Goal: Task Accomplishment & Management: Use online tool/utility

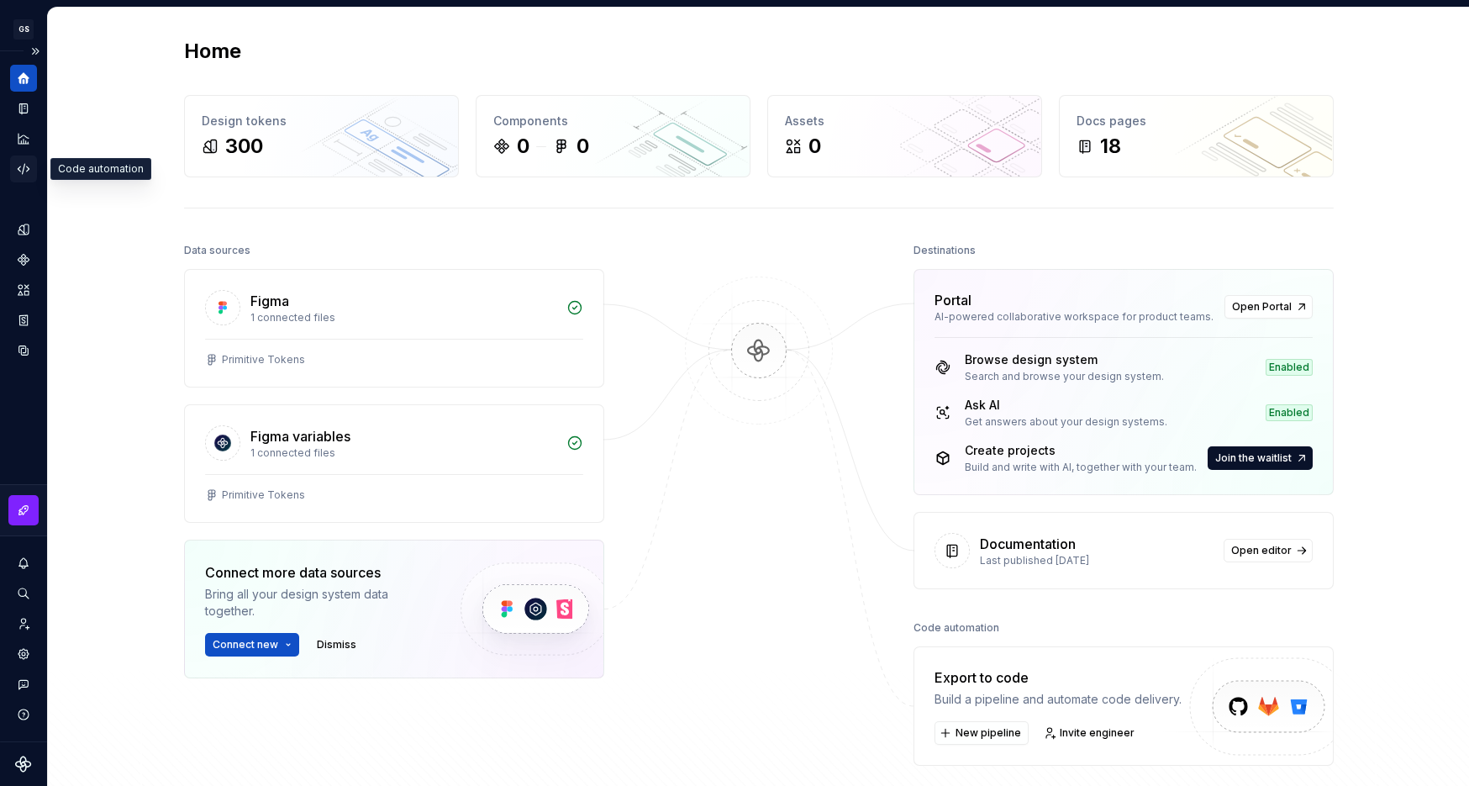
click at [27, 176] on icon "Code automation" at bounding box center [23, 168] width 15 height 15
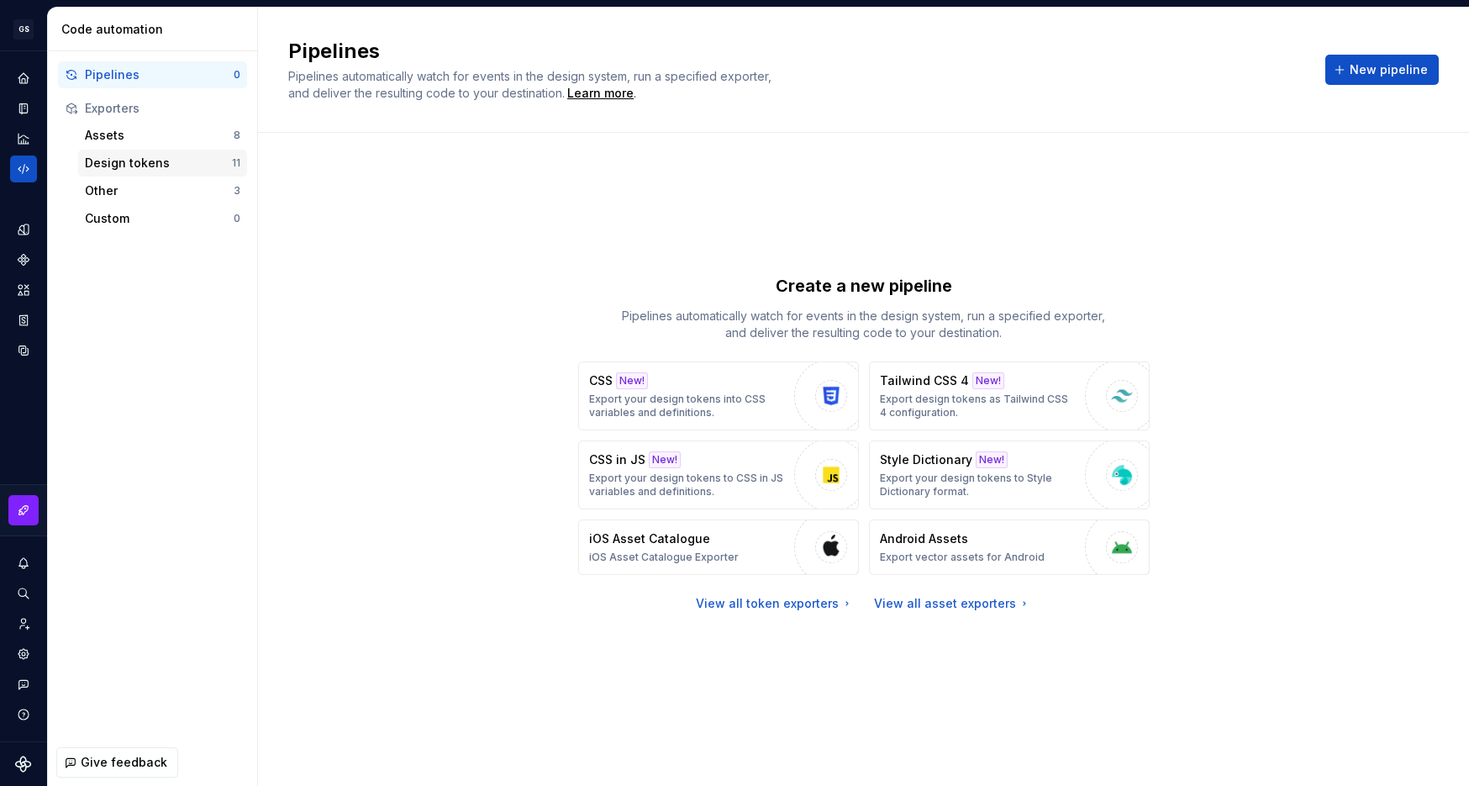
click at [113, 155] on div "Design tokens" at bounding box center [158, 163] width 147 height 17
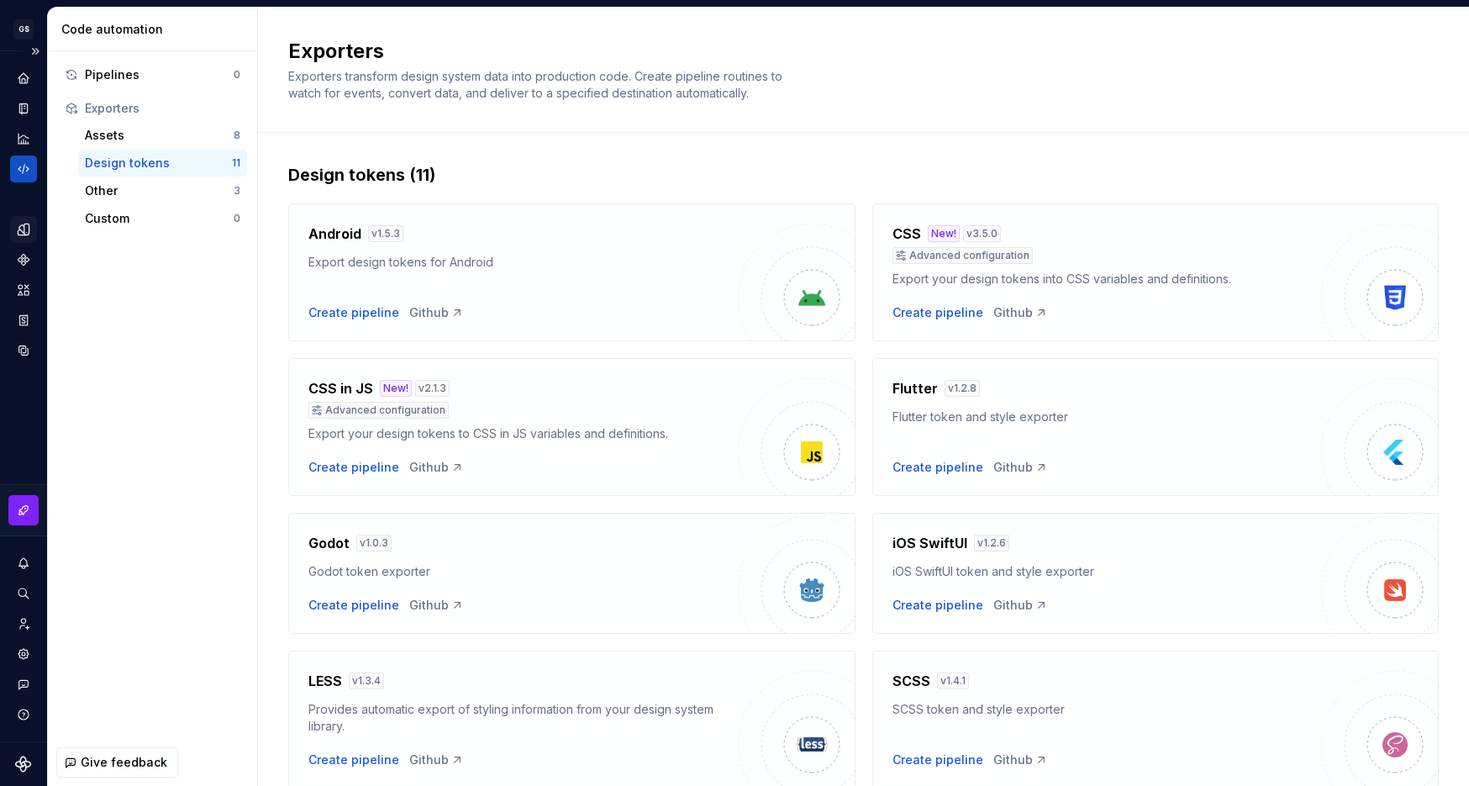
click at [27, 237] on div "Design tokens" at bounding box center [23, 229] width 27 height 27
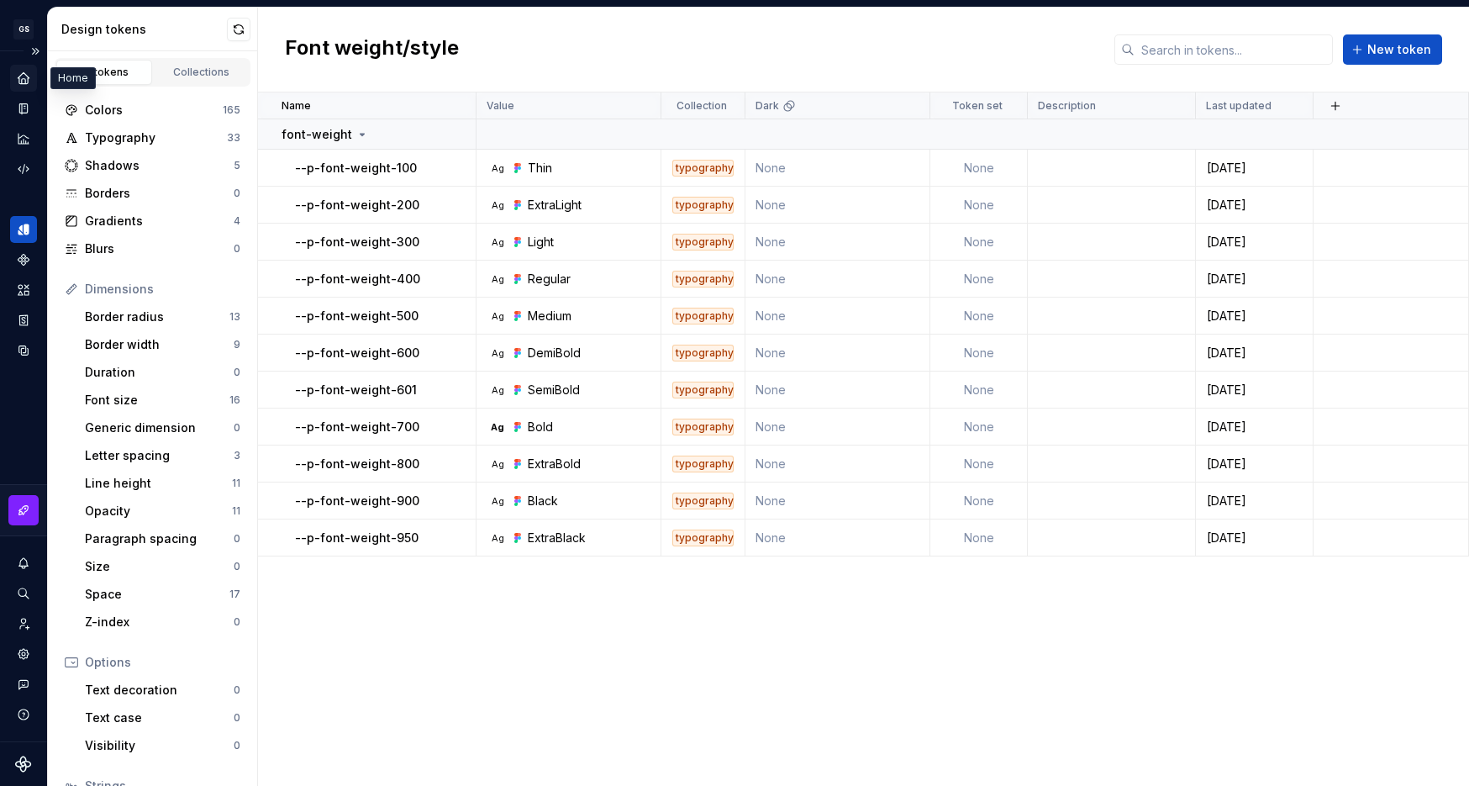
click at [29, 83] on icon "Home" at bounding box center [23, 78] width 15 height 15
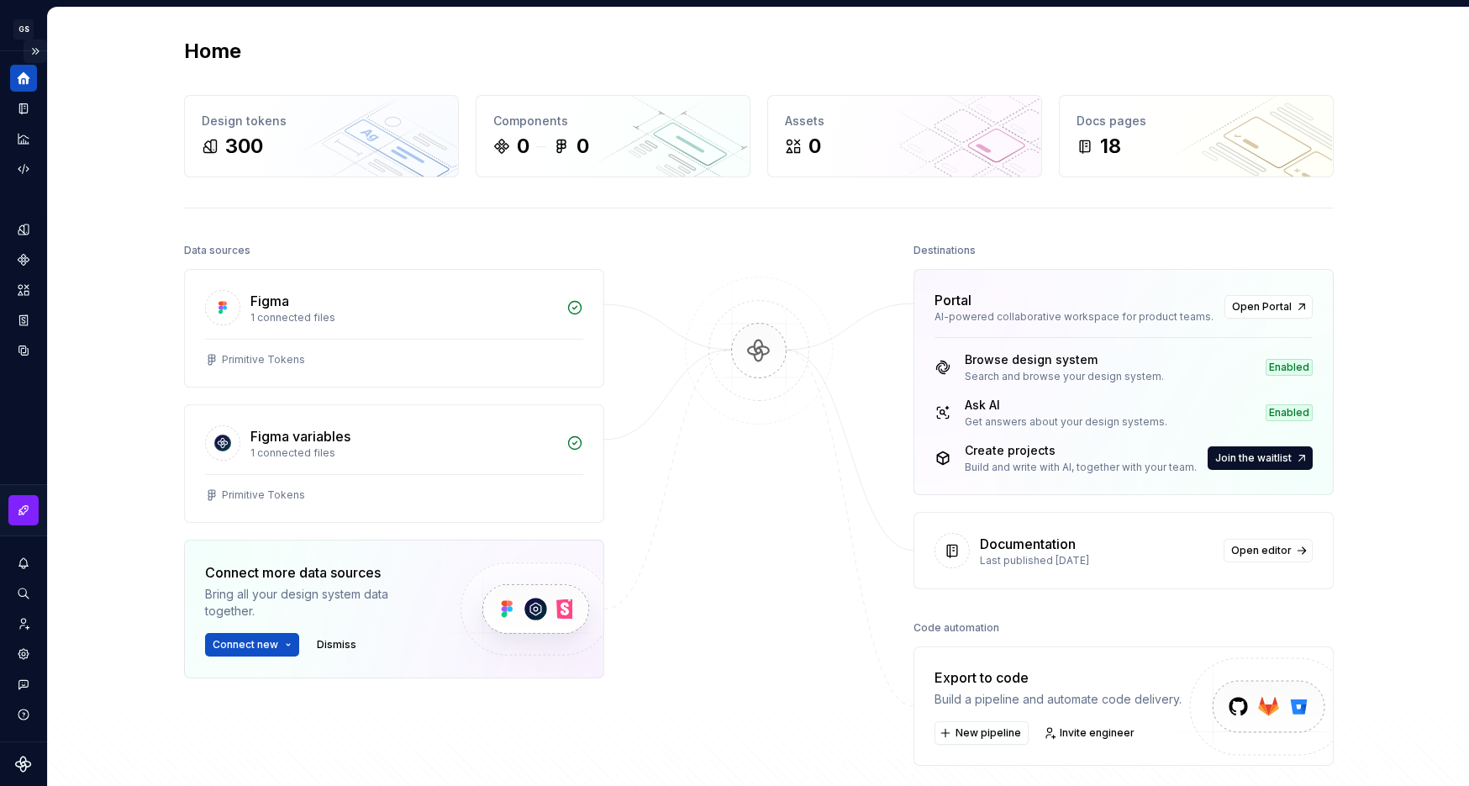
click at [33, 53] on button "Expand sidebar" at bounding box center [36, 52] width 24 height 24
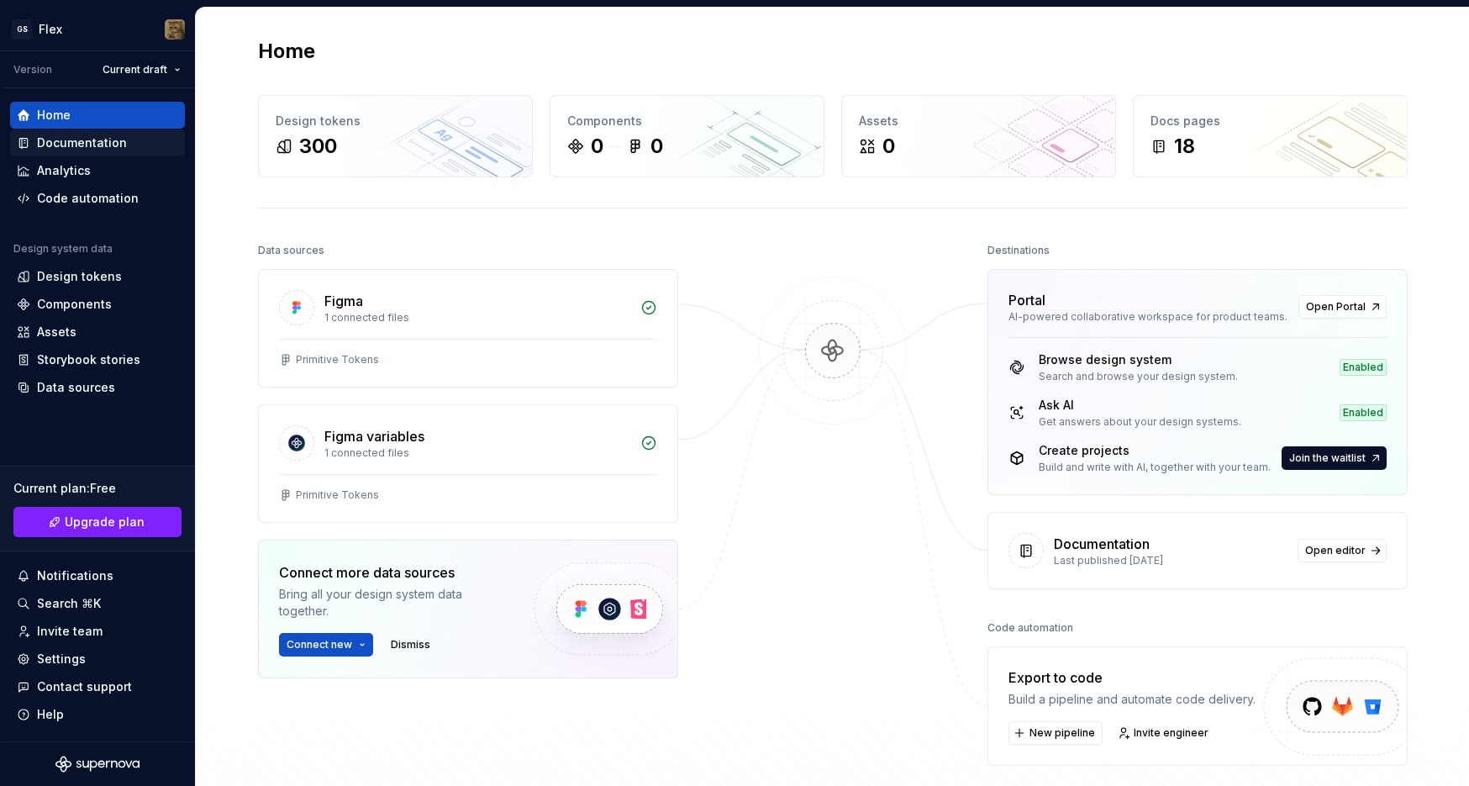
click at [90, 142] on div "Documentation" at bounding box center [82, 142] width 90 height 17
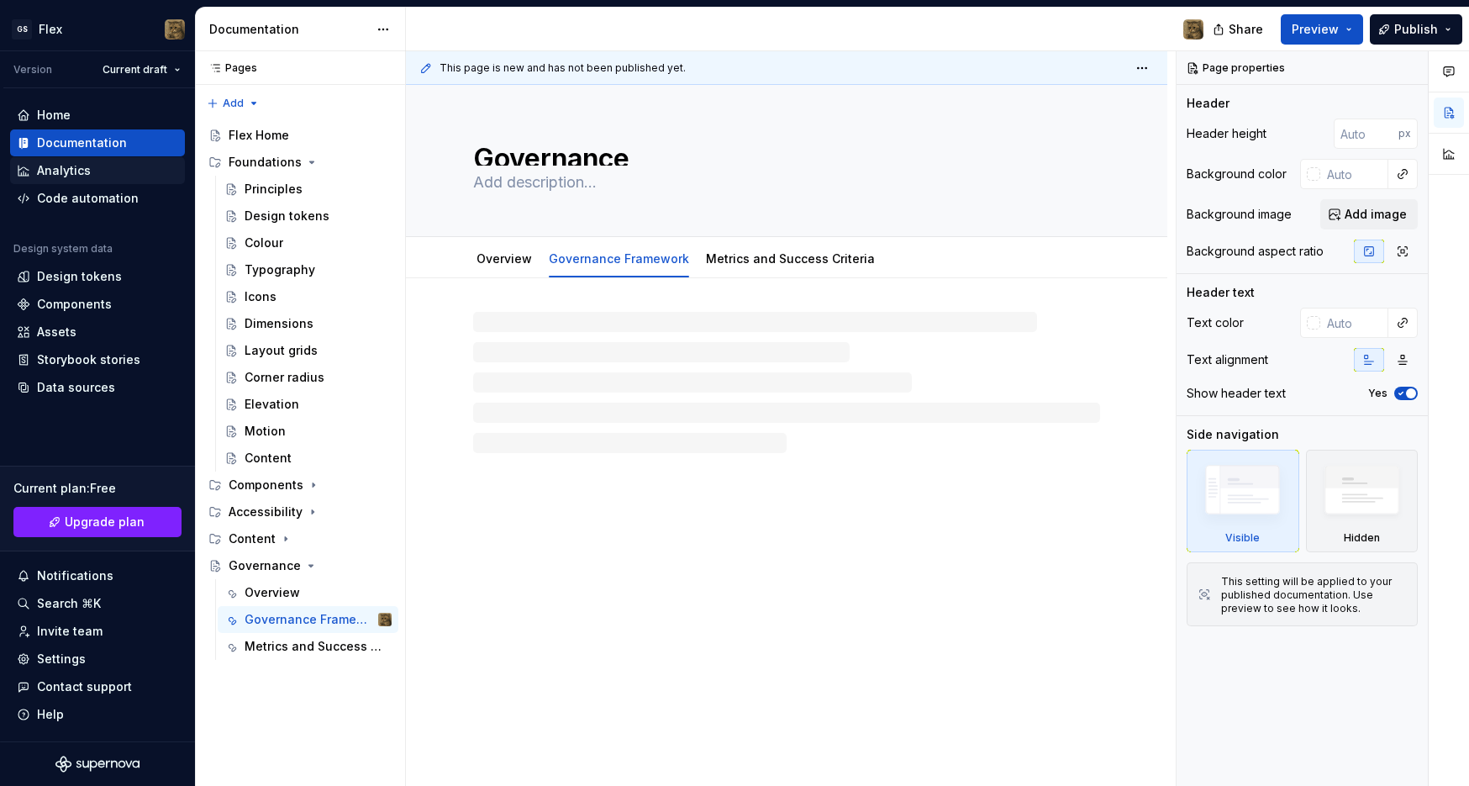
click at [78, 166] on div "Analytics" at bounding box center [64, 170] width 54 height 17
type textarea "*"
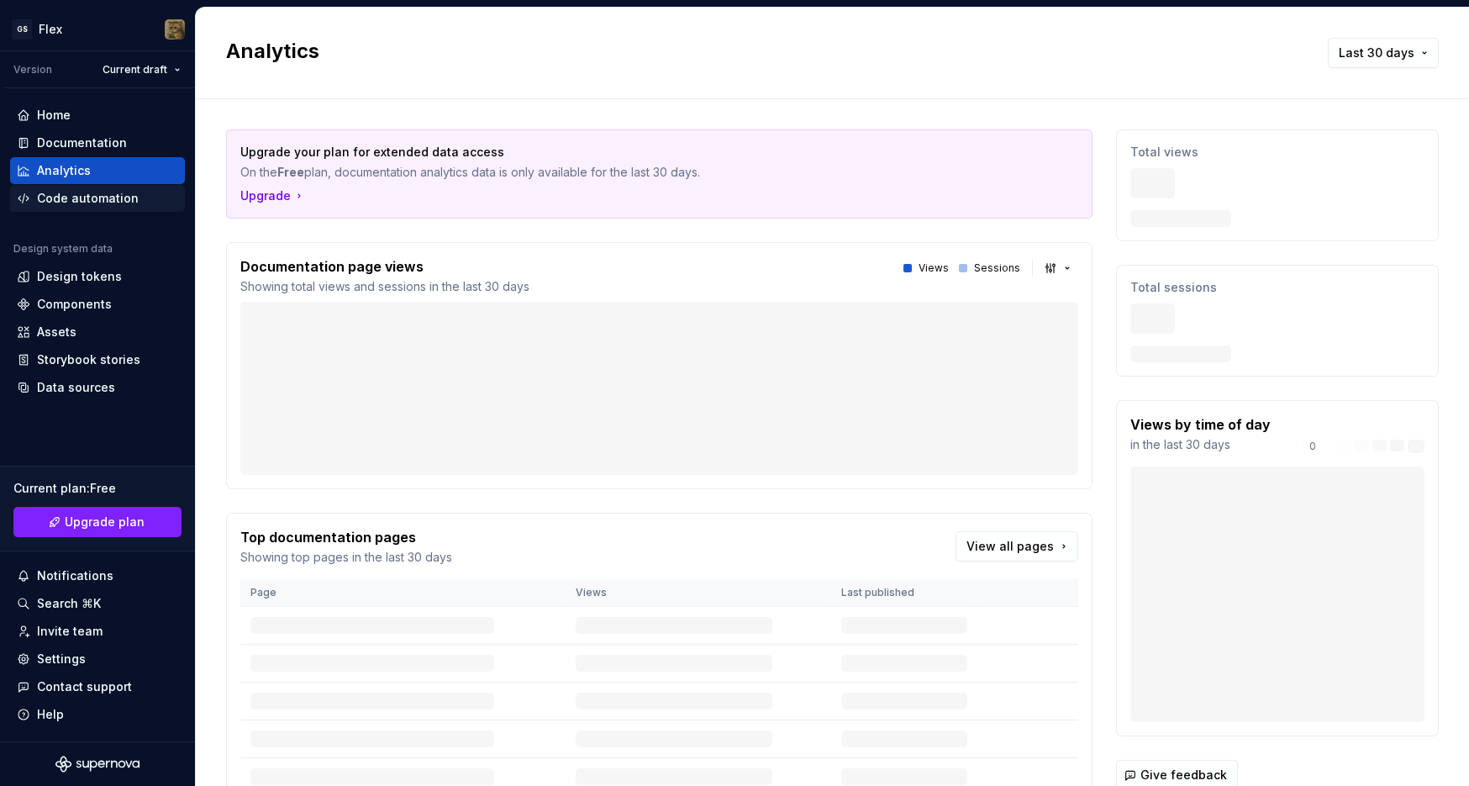
click at [78, 193] on div "Code automation" at bounding box center [88, 198] width 102 height 17
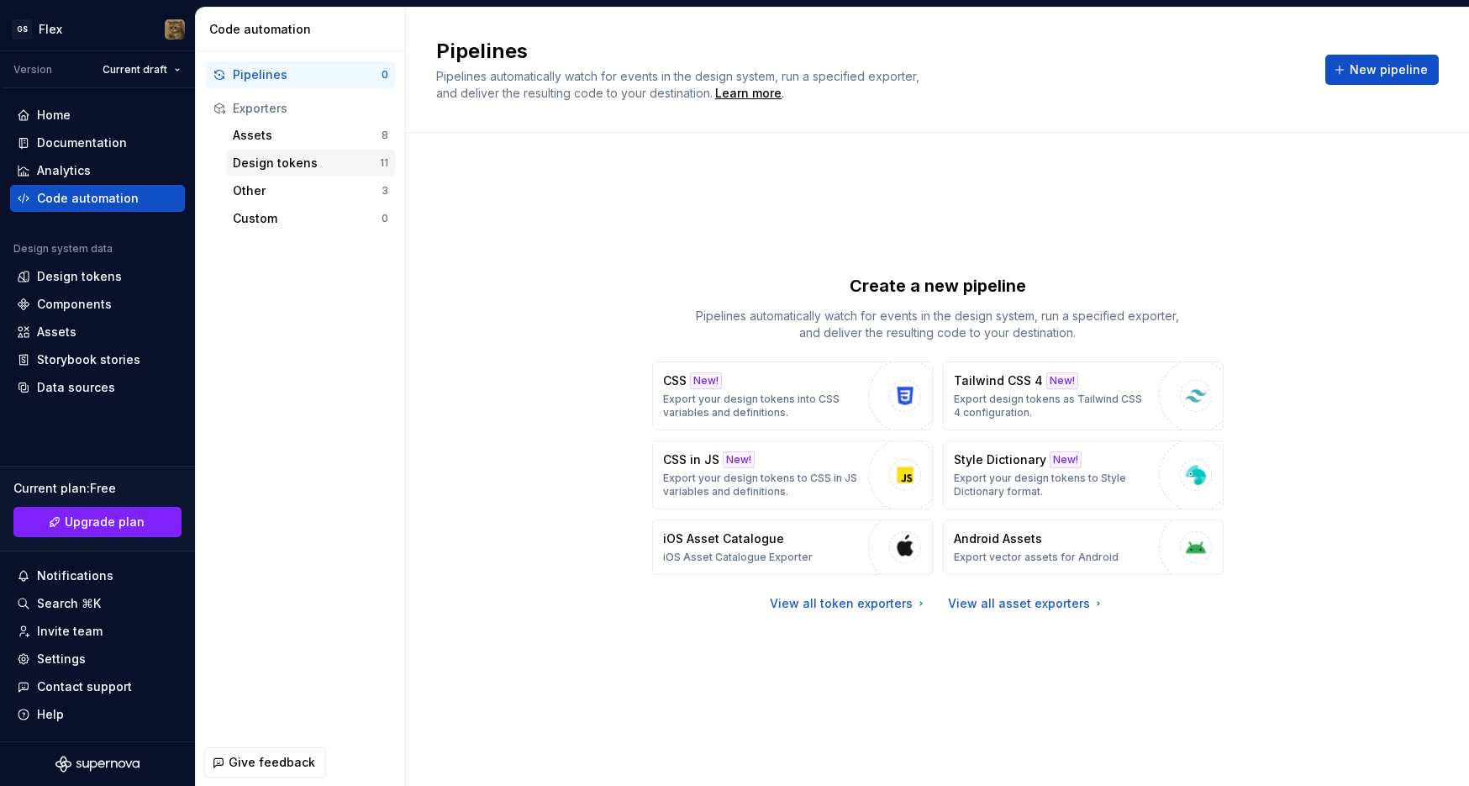
click at [300, 158] on div "Design tokens" at bounding box center [306, 163] width 147 height 17
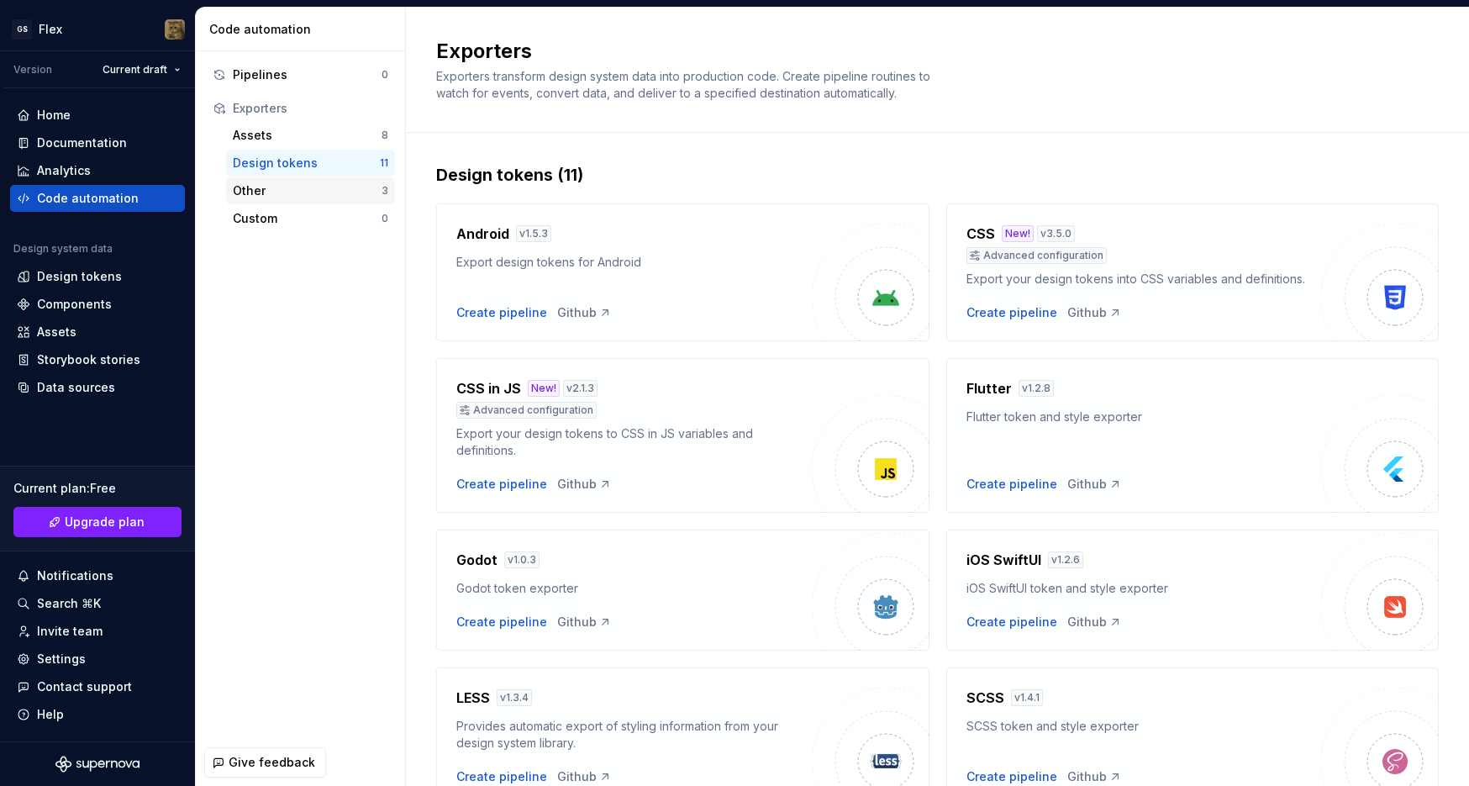
click at [338, 195] on div "Other" at bounding box center [307, 190] width 149 height 17
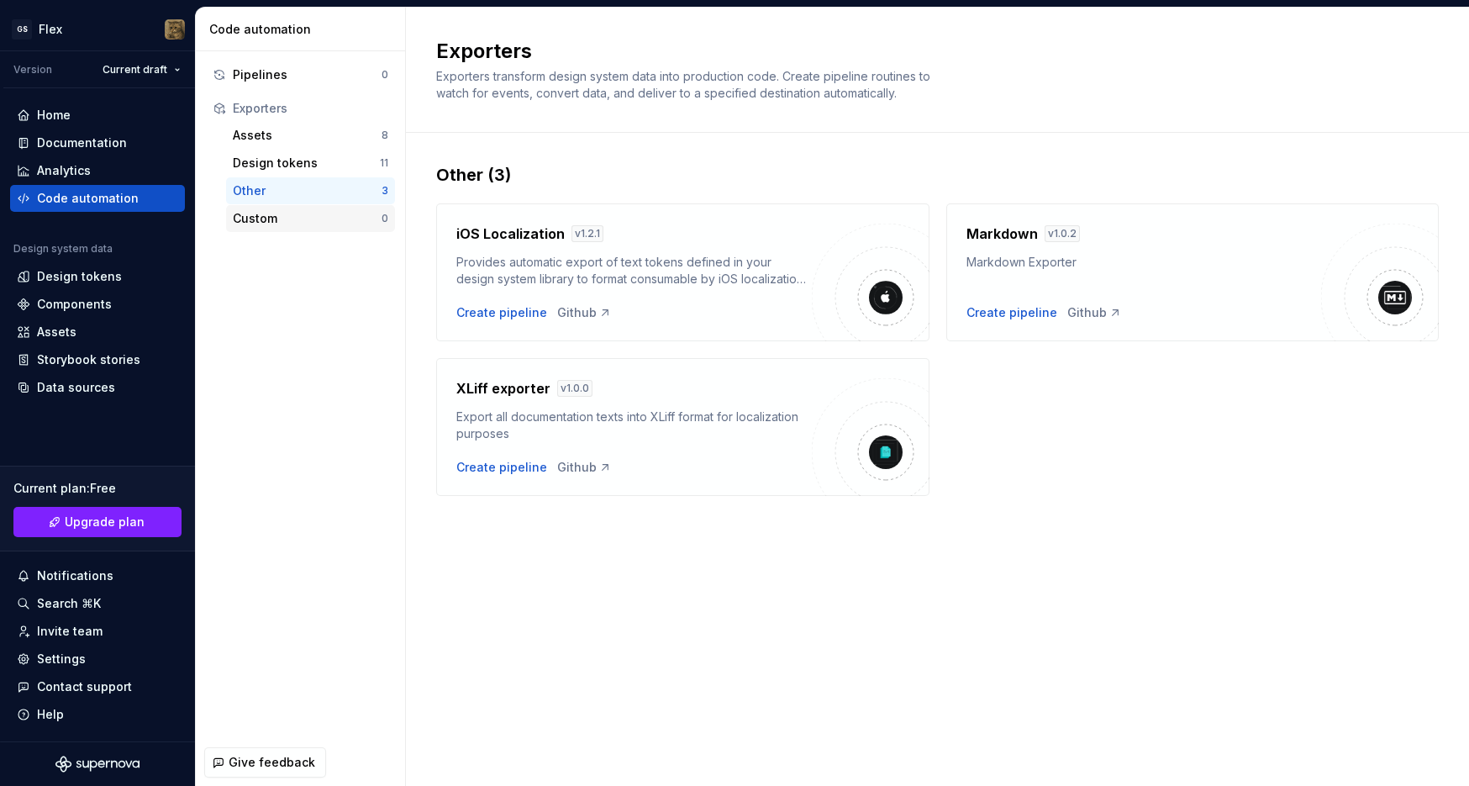
click at [326, 215] on div "Custom" at bounding box center [307, 218] width 149 height 17
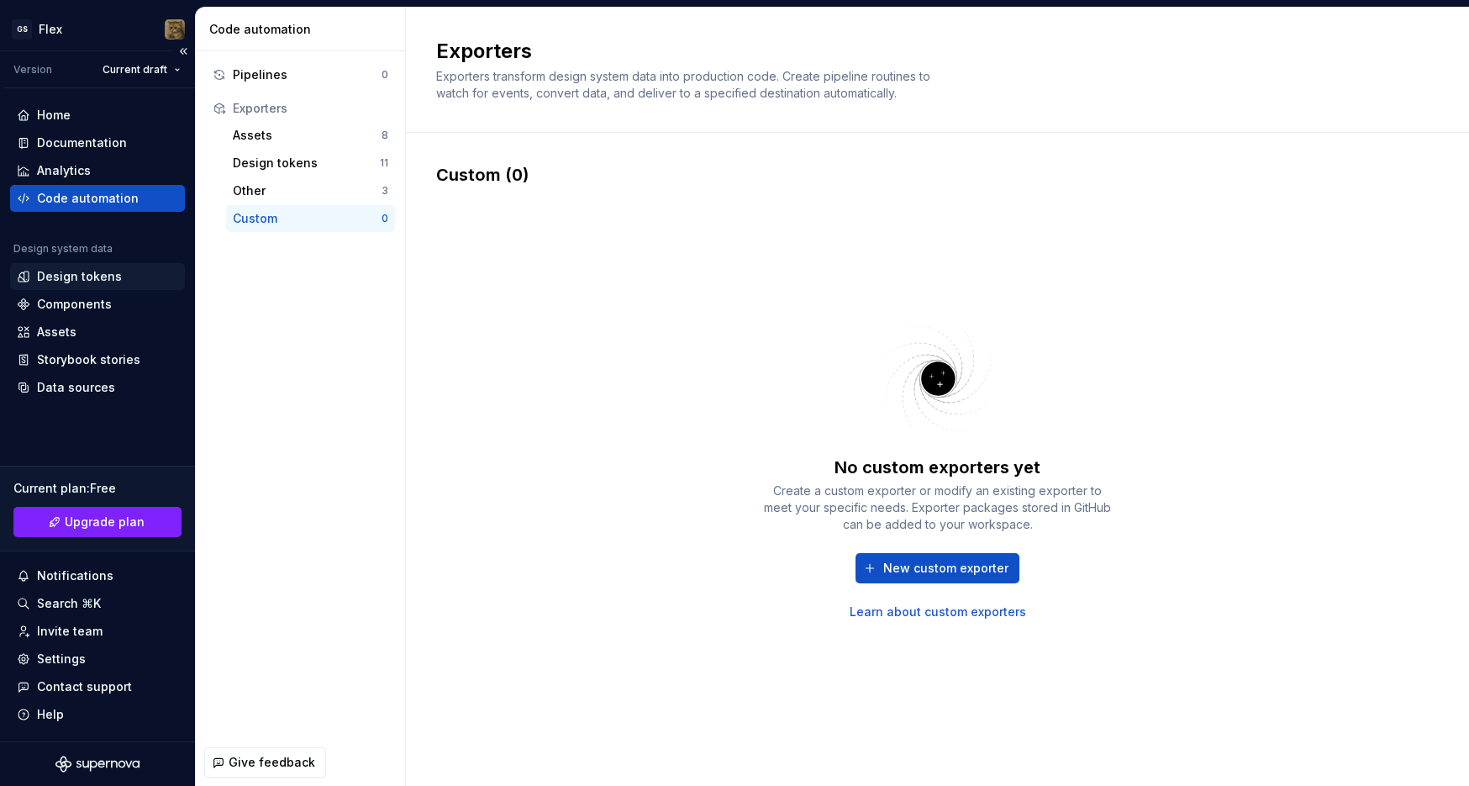
click at [92, 277] on div "Design tokens" at bounding box center [79, 276] width 85 height 17
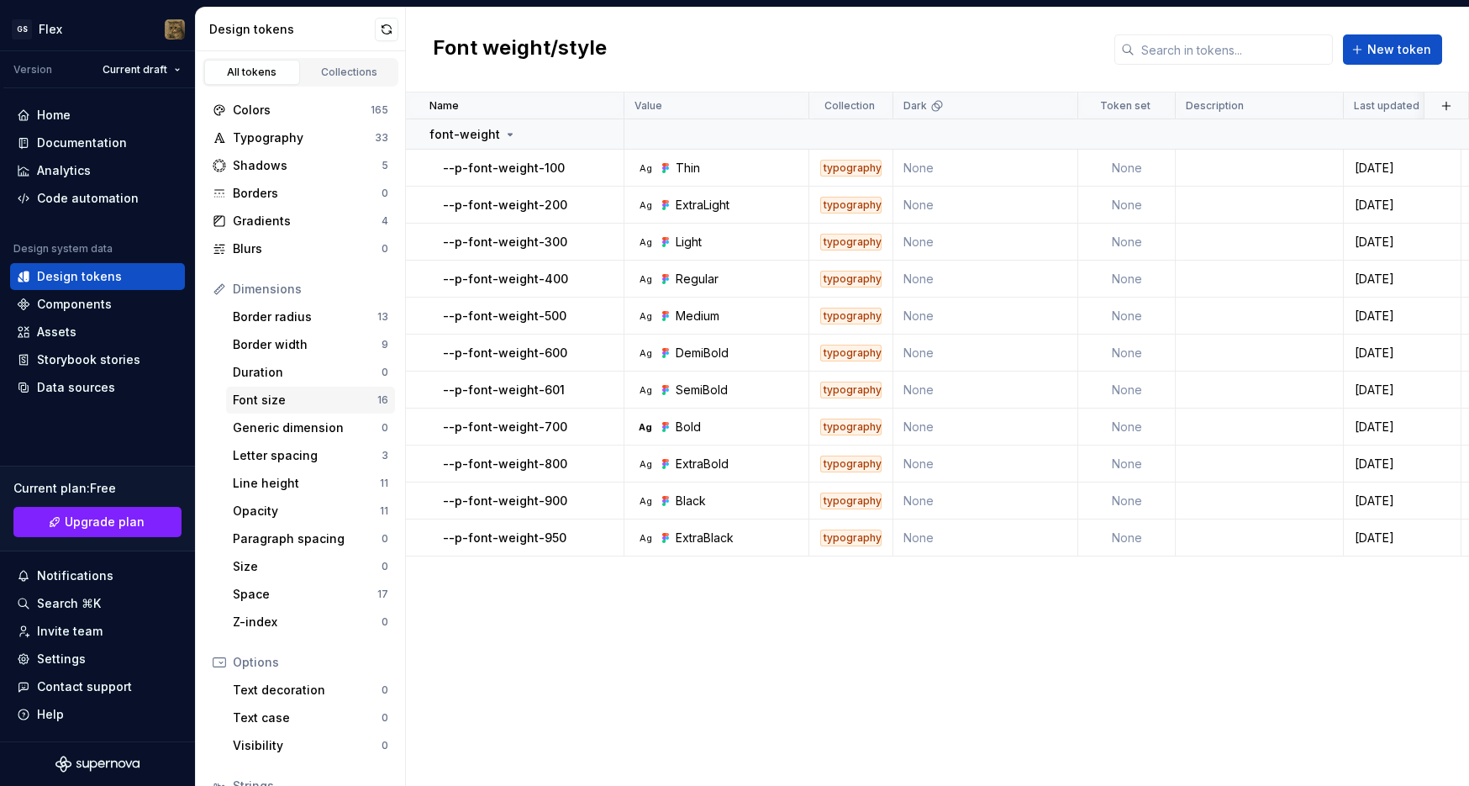
scroll to position [134, 0]
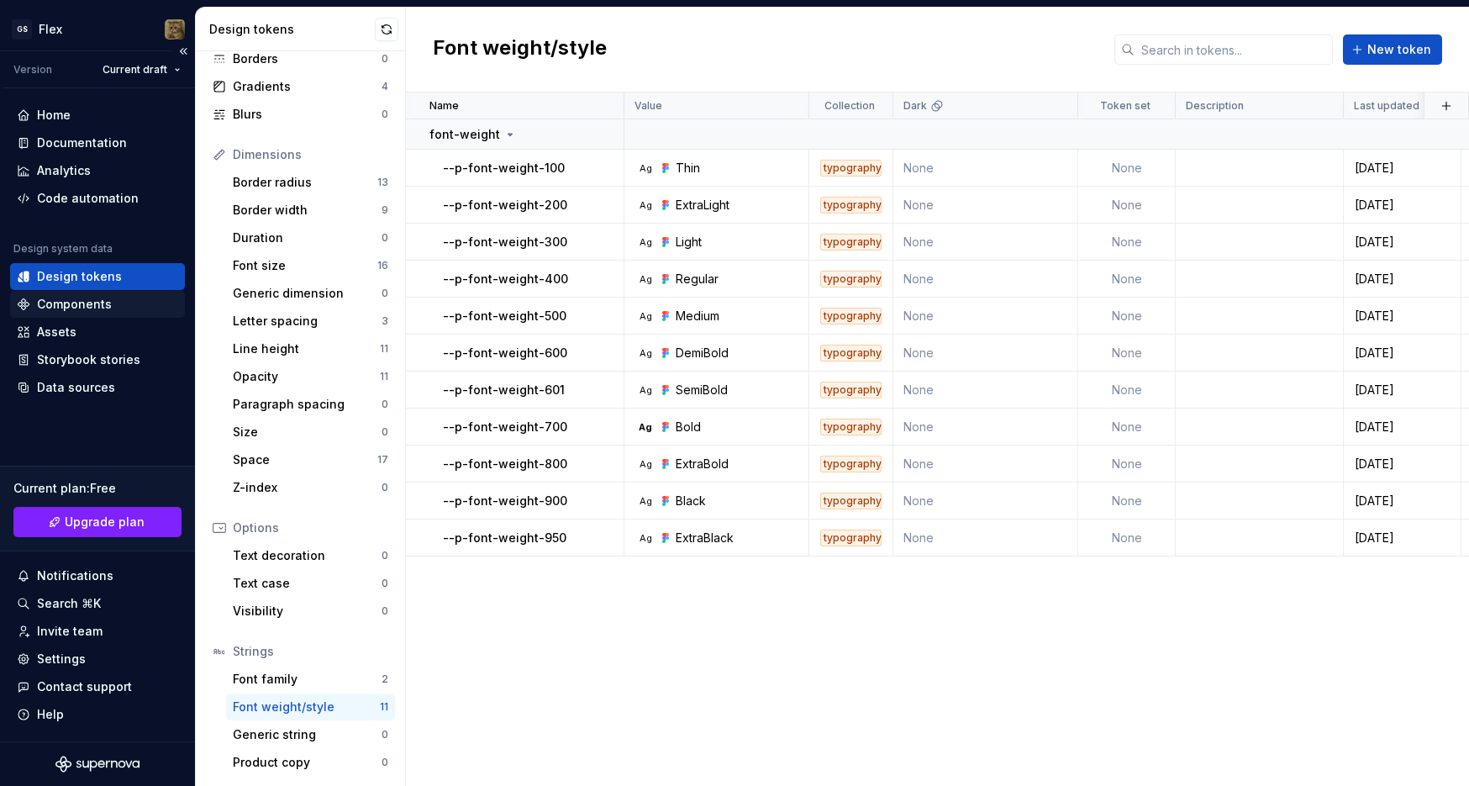
click at [100, 306] on div "Components" at bounding box center [74, 304] width 75 height 17
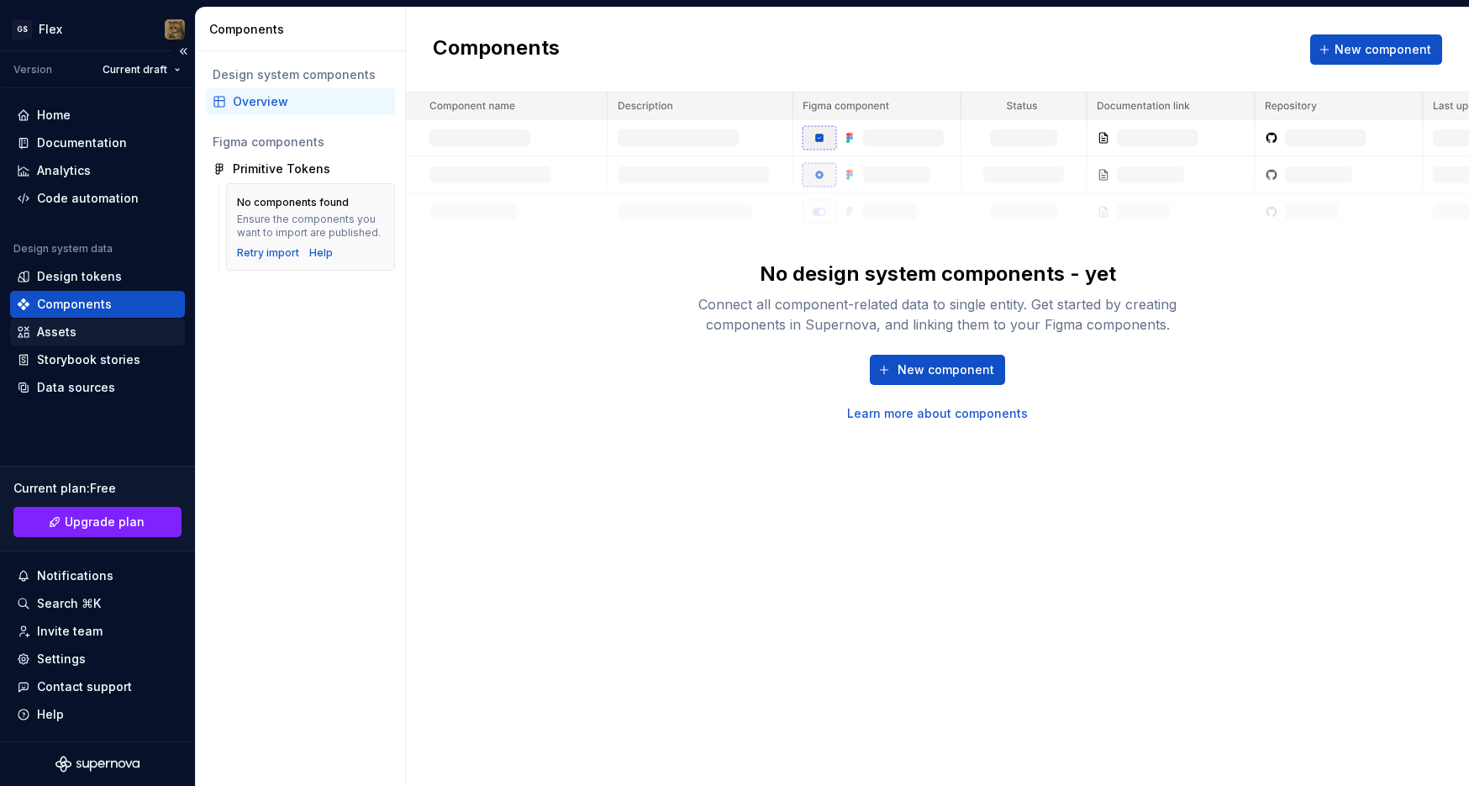
click at [73, 336] on div "Assets" at bounding box center [57, 332] width 40 height 17
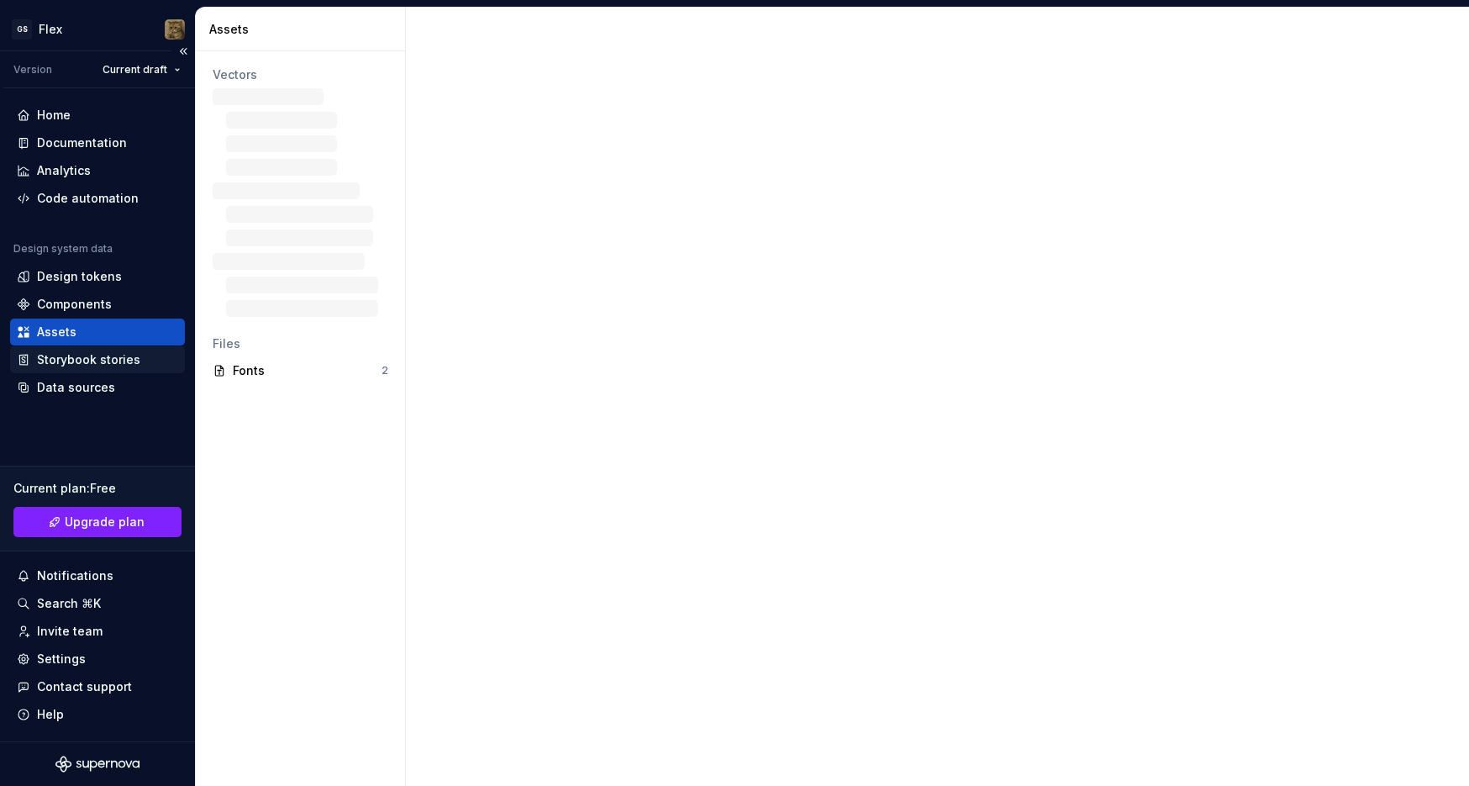
click at [82, 360] on div "Storybook stories" at bounding box center [88, 359] width 103 height 17
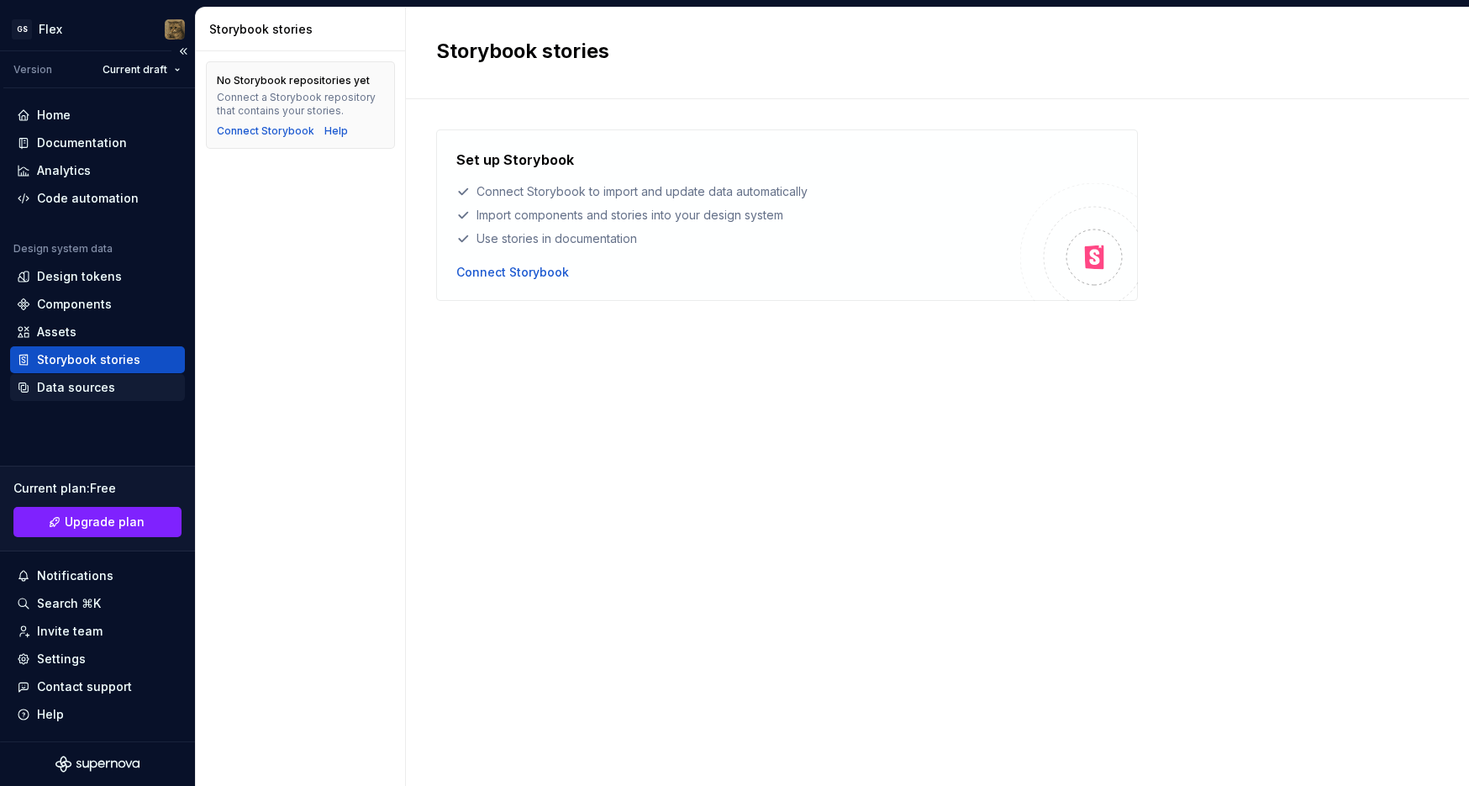
click at [84, 382] on div "Data sources" at bounding box center [76, 387] width 78 height 17
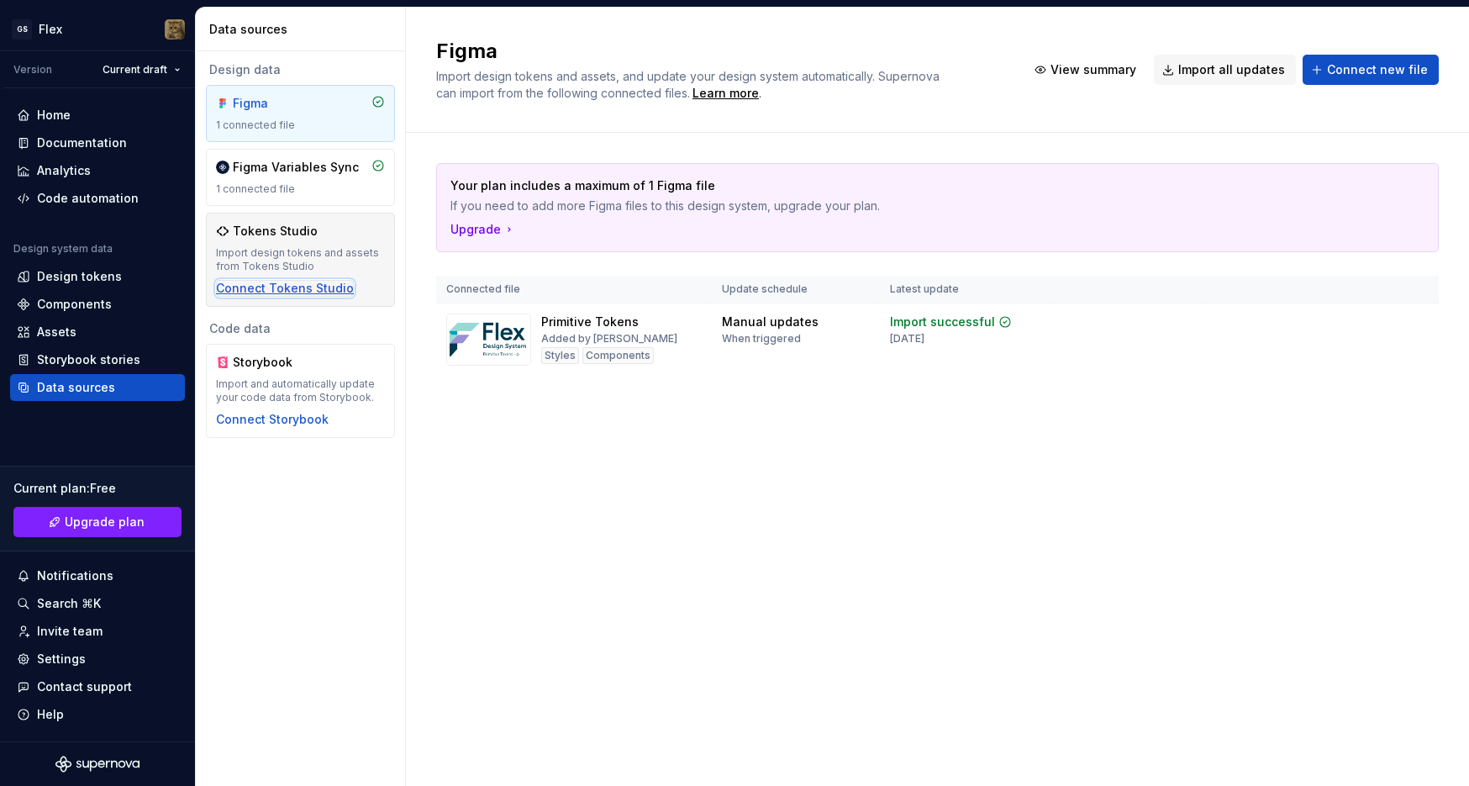
click at [313, 288] on div "Connect Tokens Studio" at bounding box center [285, 288] width 138 height 17
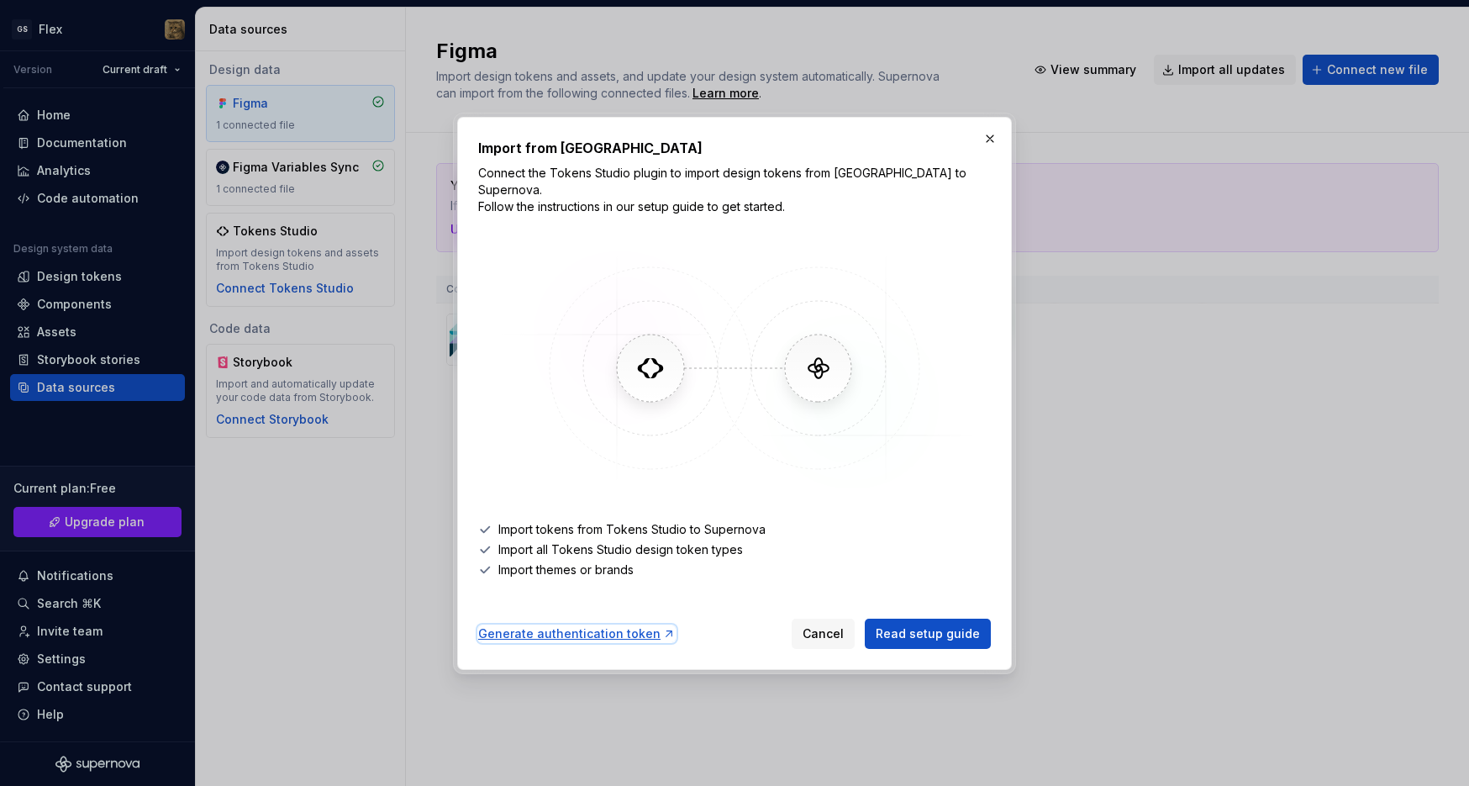
click at [635, 625] on div "Generate authentication token" at bounding box center [577, 633] width 198 height 17
click at [990, 144] on button "button" at bounding box center [990, 139] width 24 height 24
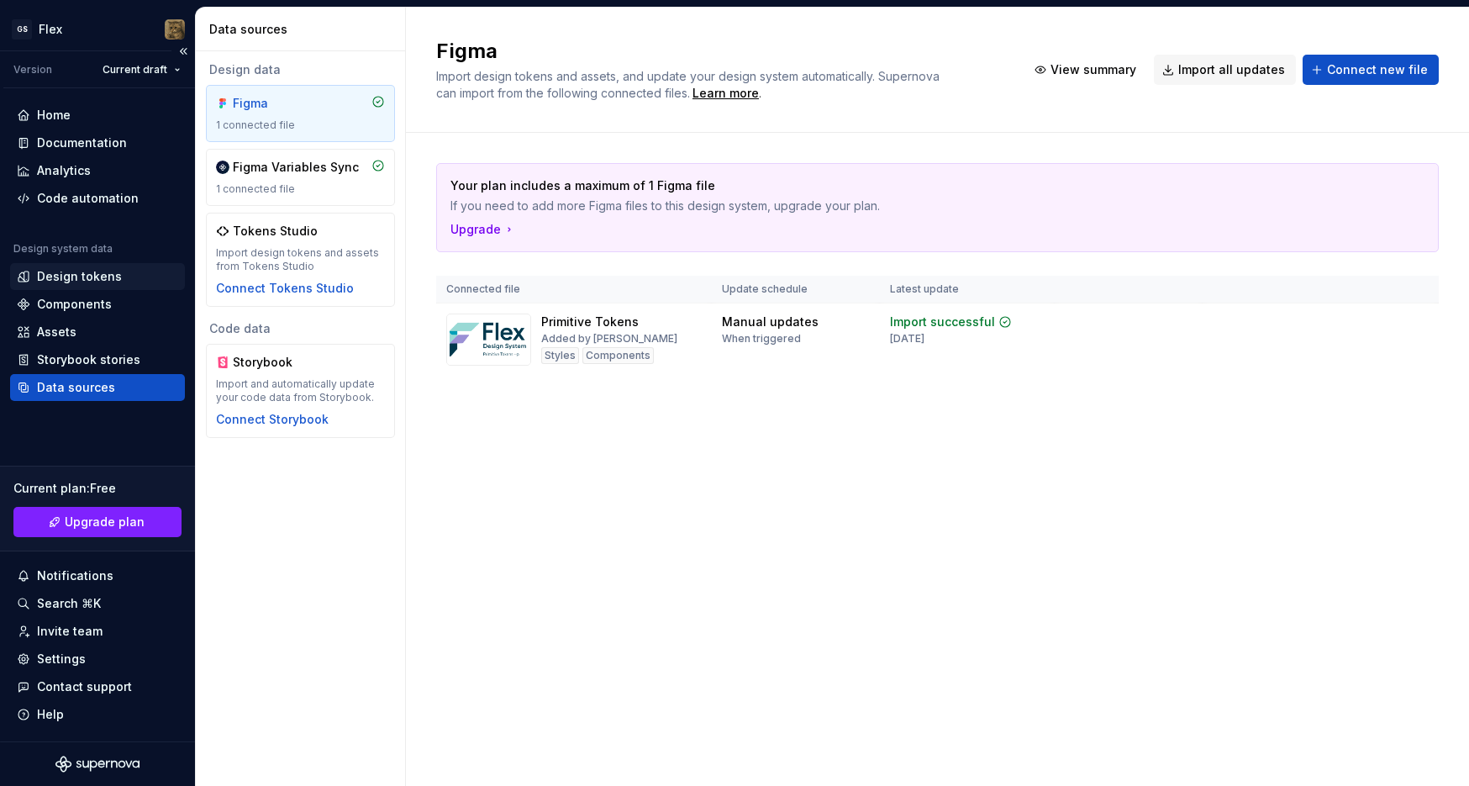
click at [71, 282] on div "Design tokens" at bounding box center [79, 276] width 85 height 17
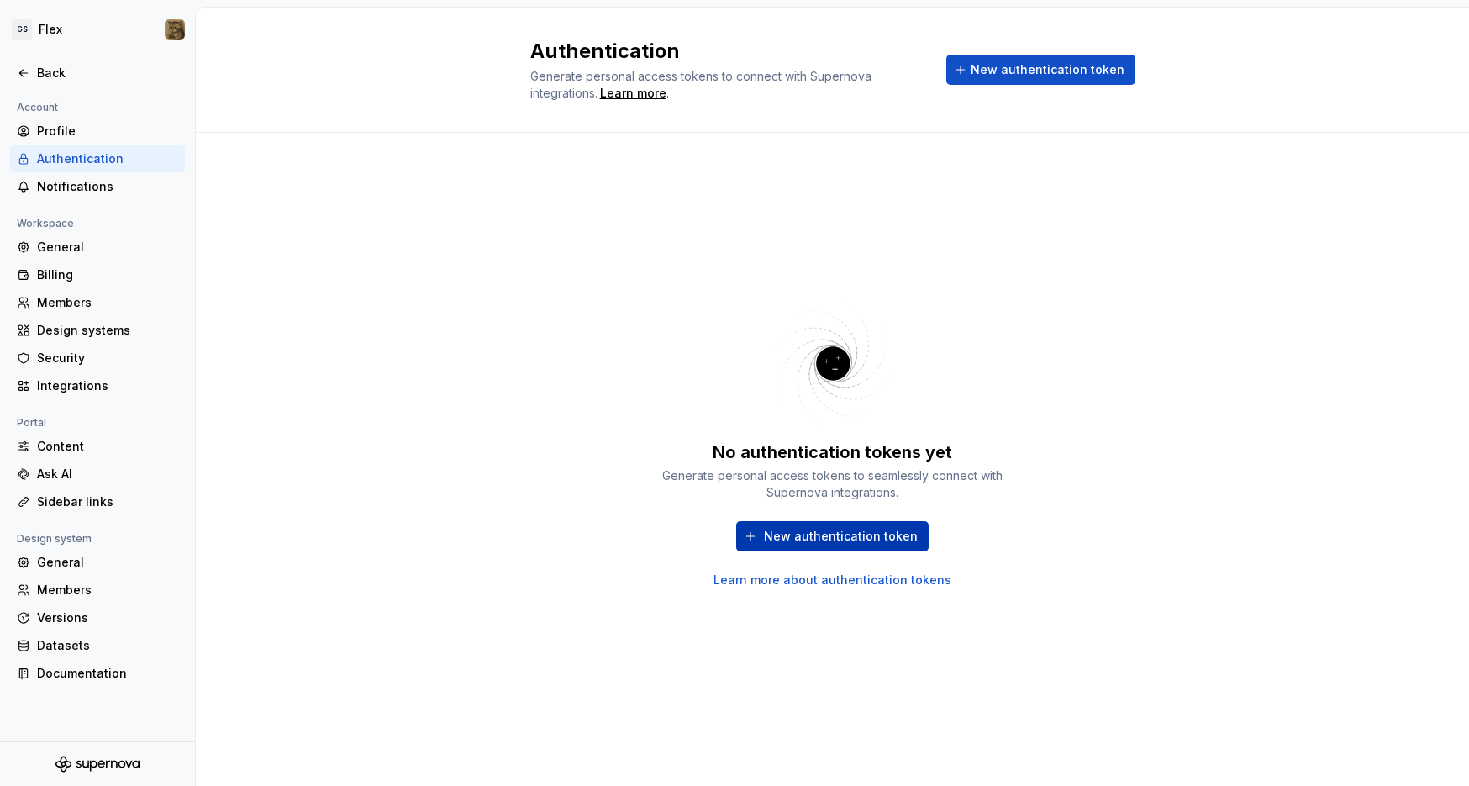
click at [870, 535] on span "New authentication token" at bounding box center [841, 536] width 154 height 17
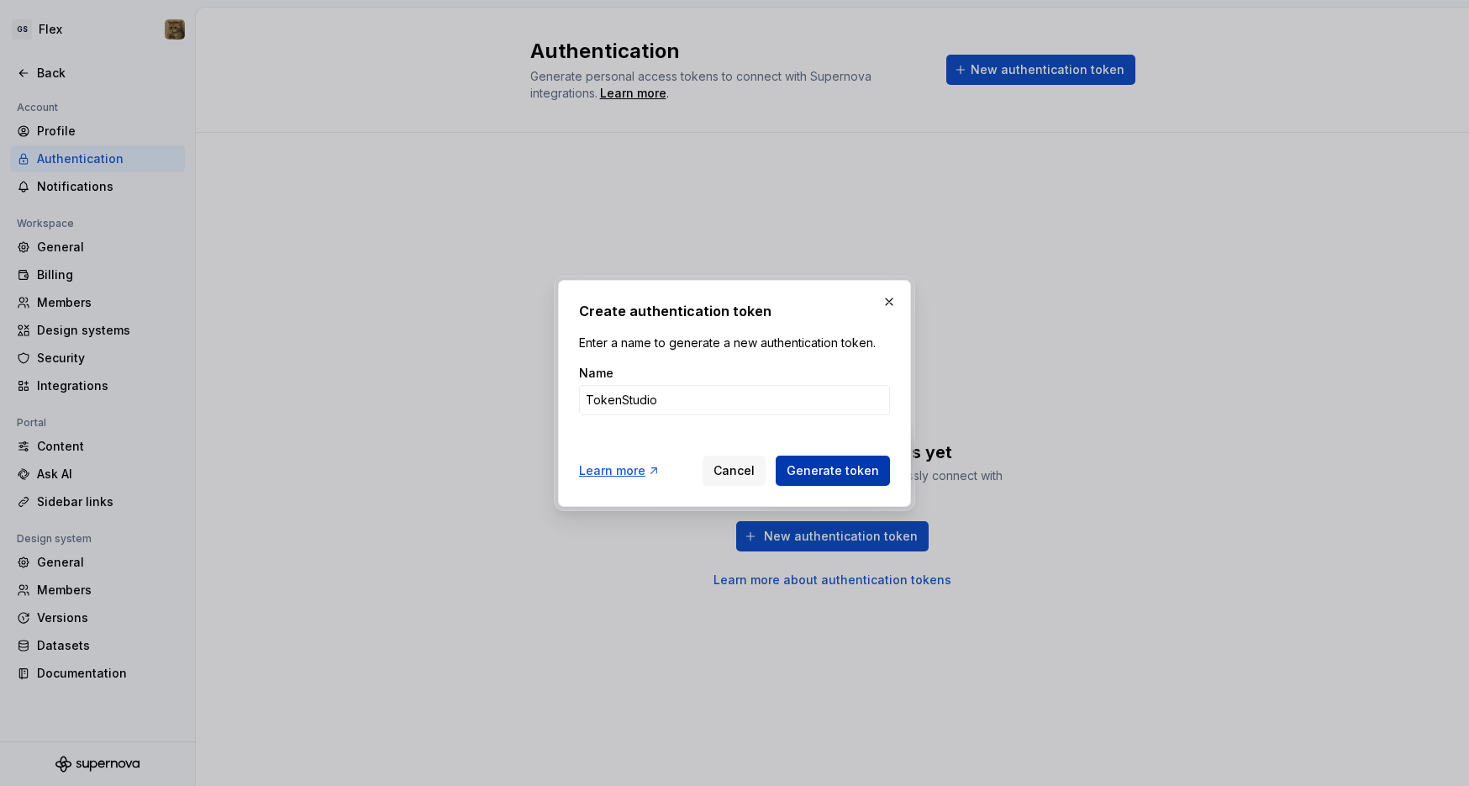
type input "TokenStudio"
click at [833, 474] on span "Generate token" at bounding box center [833, 470] width 92 height 17
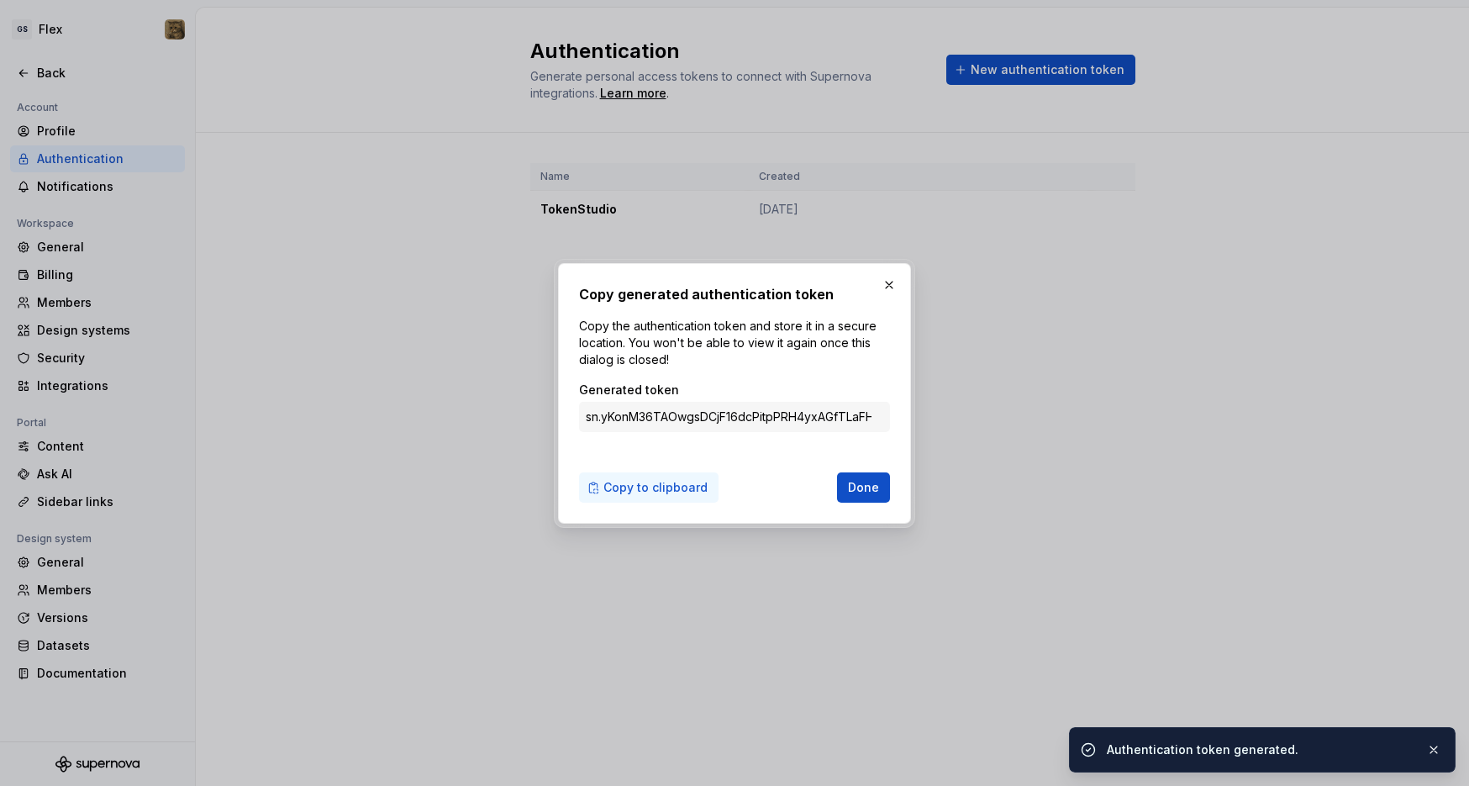
click at [692, 493] on span "Copy to clipboard" at bounding box center [656, 487] width 104 height 17
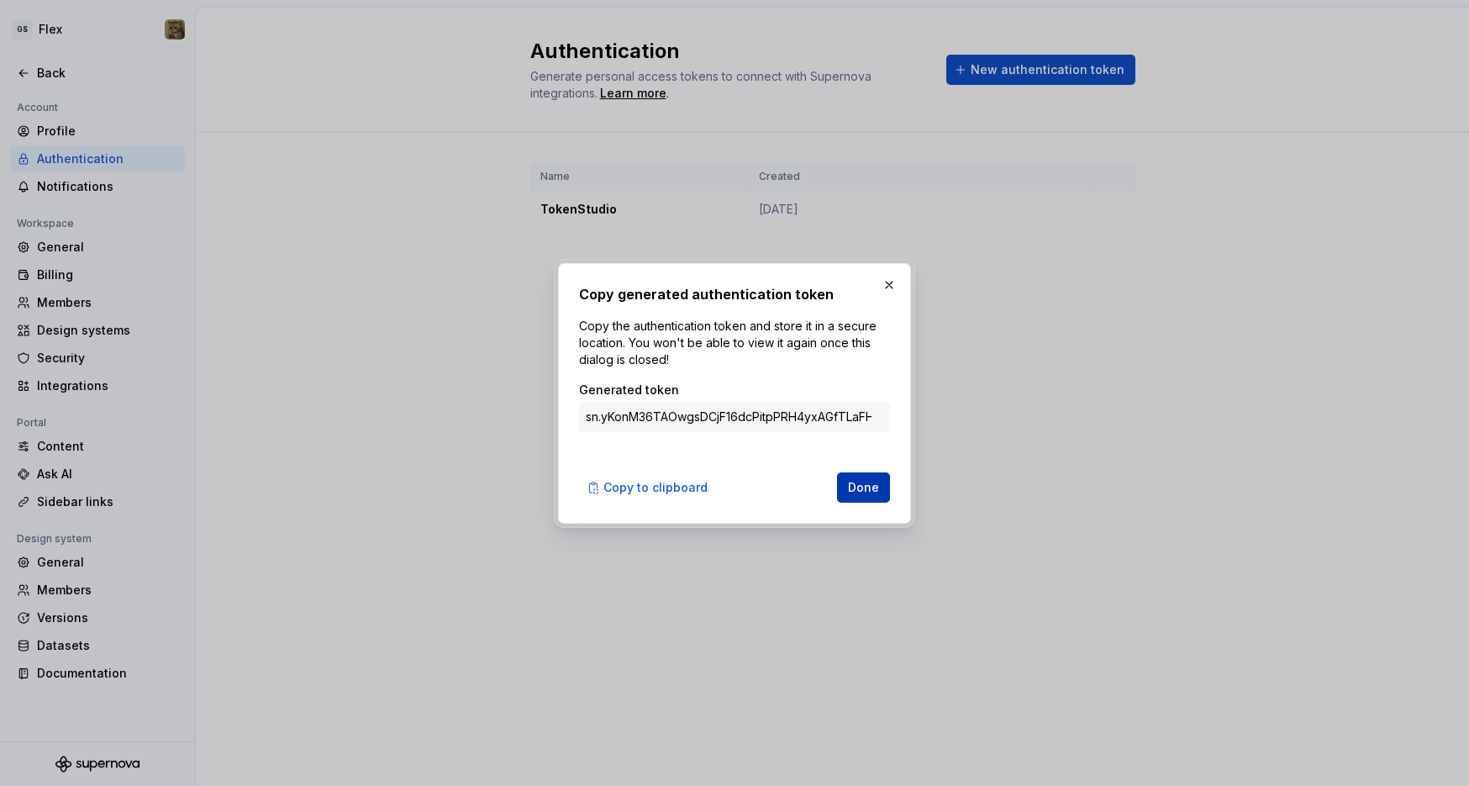
click at [870, 481] on span "Done" at bounding box center [863, 487] width 31 height 17
